Goal: Task Accomplishment & Management: Complete application form

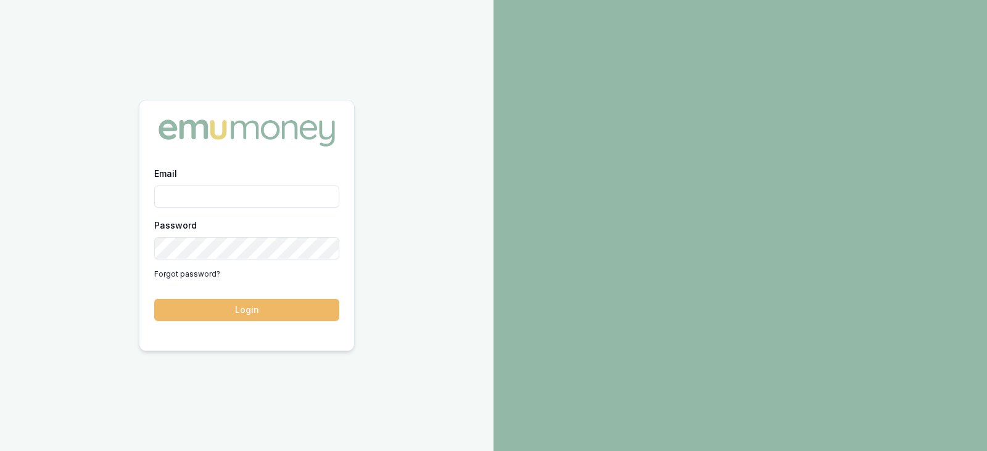
type input "[PERSON_NAME][EMAIL_ADDRESS][PERSON_NAME][DOMAIN_NAME]"
click at [244, 310] on button "Login" at bounding box center [246, 310] width 185 height 22
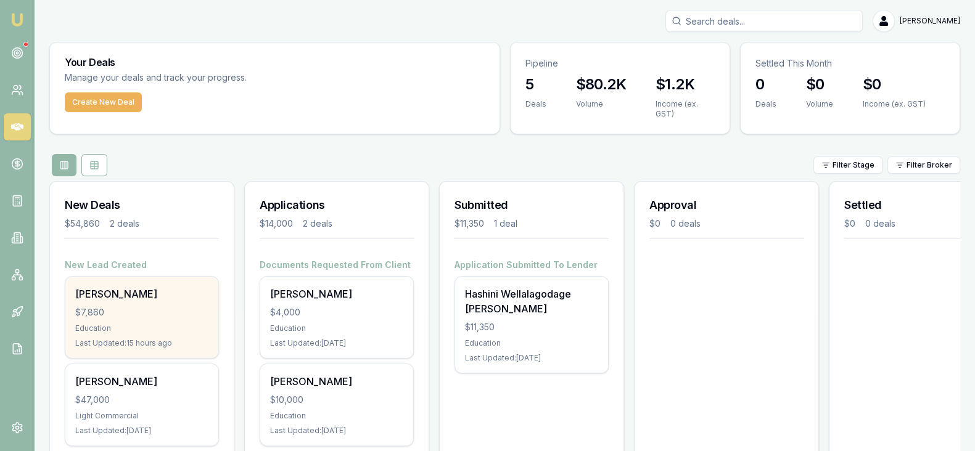
click at [140, 301] on div "Anusha Jacobs $7,860 Education Last Updated: 15 hours ago" at bounding box center [141, 317] width 153 height 81
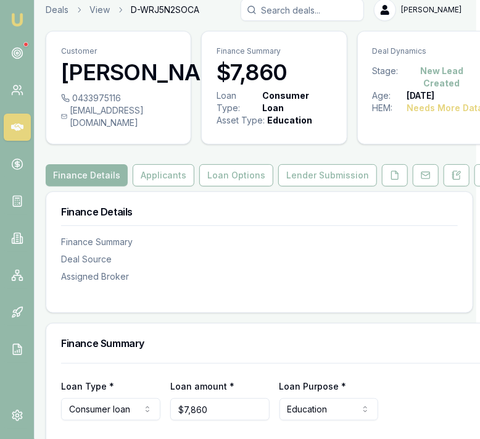
scroll to position [1, 6]
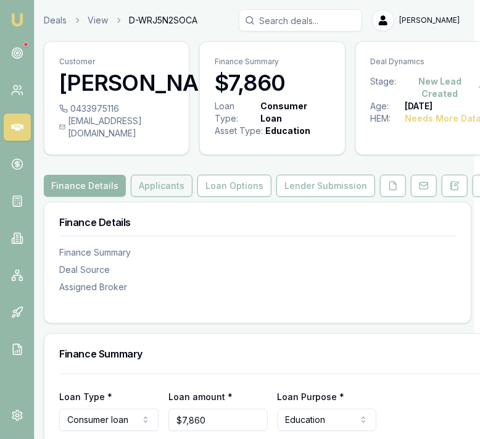
click at [145, 197] on button "Applicants" at bounding box center [162, 186] width 62 height 22
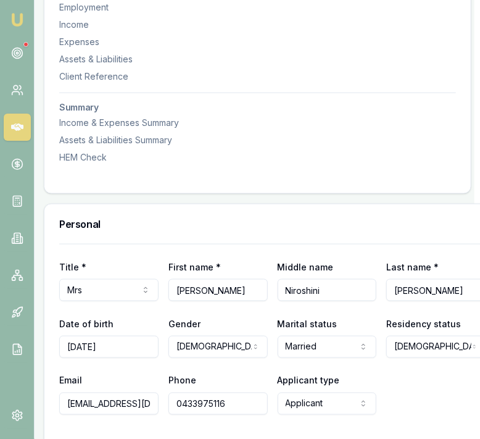
scroll to position [389, 6]
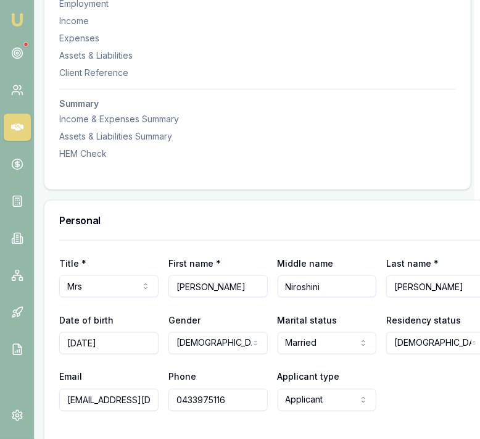
drag, startPoint x: 218, startPoint y: 300, endPoint x: 146, endPoint y: 300, distance: 72.8
click at [146, 297] on div "Title * Mrs Mr Mrs Miss Ms Dr Prof First name * Anusha Middle name Niroshini La…" at bounding box center [272, 276] width 426 height 42
drag, startPoint x: 334, startPoint y: 297, endPoint x: 228, endPoint y: 302, distance: 105.6
click at [228, 297] on div "Title * Mrs Mr Mrs Miss Ms Dr Prof First name * Anusha Middle name Niroshini La…" at bounding box center [272, 276] width 426 height 42
drag, startPoint x: 431, startPoint y: 297, endPoint x: 371, endPoint y: 302, distance: 60.6
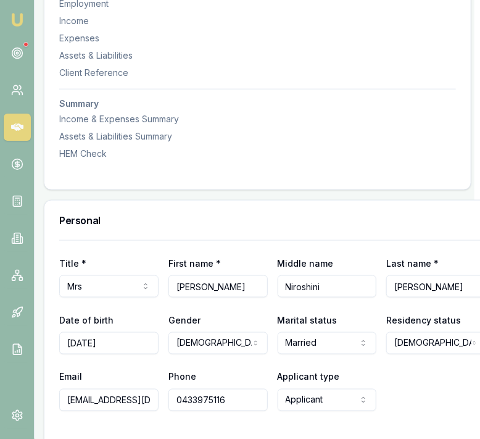
click at [371, 297] on div "Title * Mrs Mr Mrs Miss Ms Dr Prof First name * Anusha Middle name Niroshini La…" at bounding box center [272, 276] width 426 height 42
drag, startPoint x: 118, startPoint y: 358, endPoint x: 41, endPoint y: 355, distance: 76.5
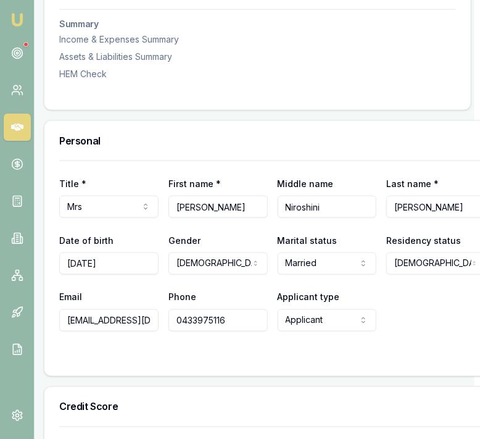
scroll to position [0, 47]
drag, startPoint x: 242, startPoint y: 332, endPoint x: 147, endPoint y: 331, distance: 95.0
click at [147, 331] on div "Email anusha_jacobs@yahoo.com.au Phone 0433975116 Applicant type Applicant Appl…" at bounding box center [272, 310] width 426 height 42
drag, startPoint x: 154, startPoint y: 332, endPoint x: 33, endPoint y: 322, distance: 120.7
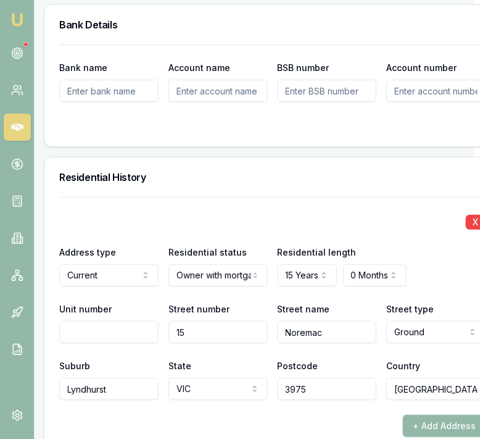
scroll to position [1462, 6]
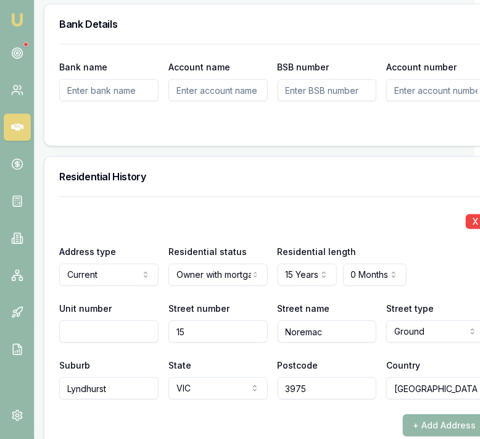
drag, startPoint x: 324, startPoint y: 330, endPoint x: 253, endPoint y: 329, distance: 70.9
click at [253, 329] on div "Unit number Street number 15 Street name Noremac Street type Ground Access Alle…" at bounding box center [272, 321] width 426 height 42
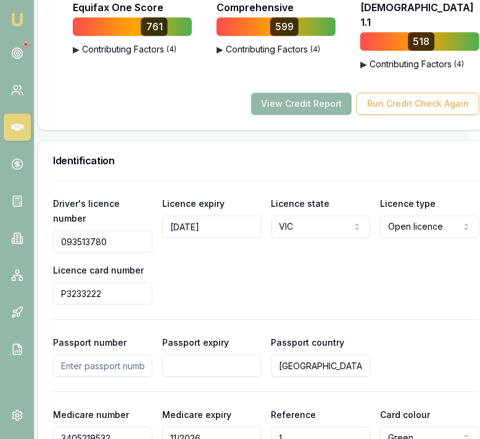
scroll to position [910, 12]
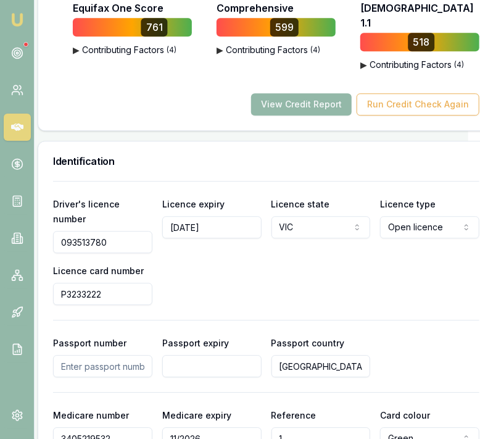
drag, startPoint x: 122, startPoint y: 239, endPoint x: 40, endPoint y: 241, distance: 82.1
click at [40, 241] on div "Driver's licence number 093513780 Licence expiry 09/09/1980 Licence state VIC N…" at bounding box center [266, 363] width 456 height 365
drag, startPoint x: 124, startPoint y: 291, endPoint x: 43, endPoint y: 291, distance: 80.8
click at [43, 291] on div "Driver's licence number 093513780 Licence expiry 09/09/1980 Licence state VIC N…" at bounding box center [266, 363] width 456 height 365
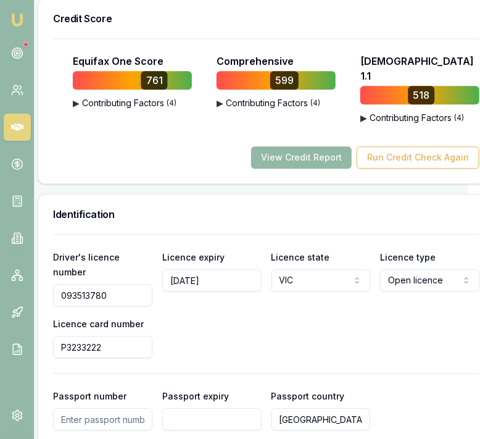
scroll to position [860, 12]
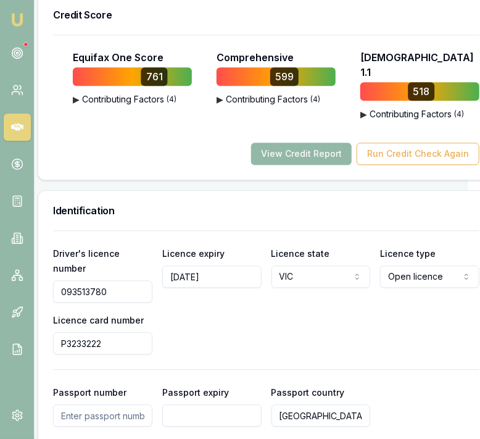
click at [348, 322] on div "Driver's licence number 093513780 Licence expiry 09/09/1980 Licence state VIC N…" at bounding box center [266, 299] width 426 height 109
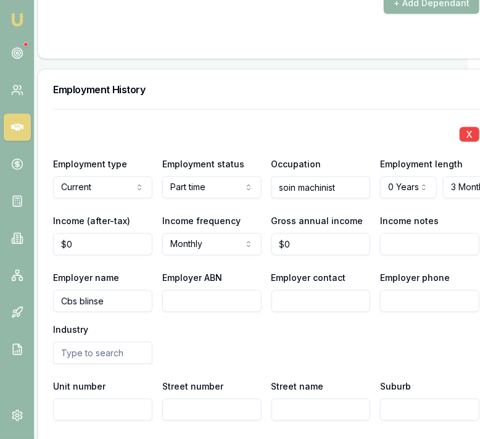
scroll to position [2014, 12]
